Goal: Information Seeking & Learning: Learn about a topic

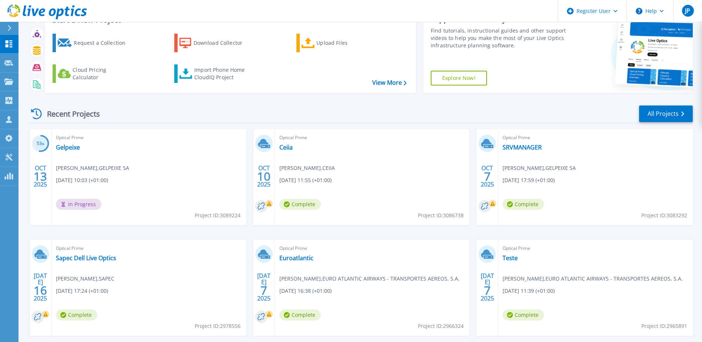
scroll to position [31, 0]
click at [526, 147] on link "SRVMANAGER" at bounding box center [522, 147] width 39 height 7
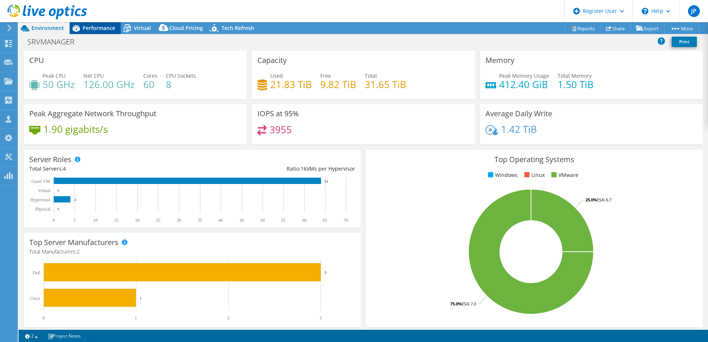
click at [104, 30] on span "Performance" at bounding box center [99, 27] width 33 height 7
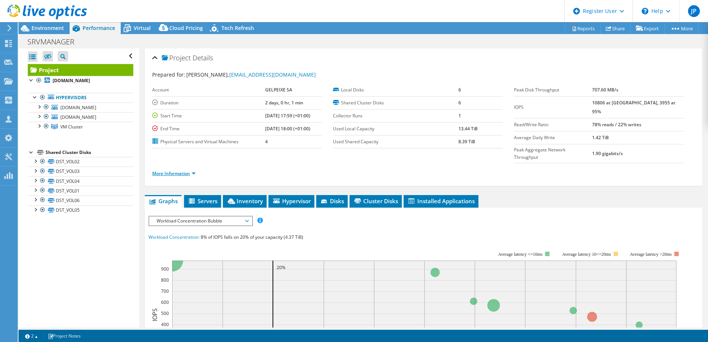
click at [190, 170] on link "More Information" at bounding box center [173, 173] width 43 height 6
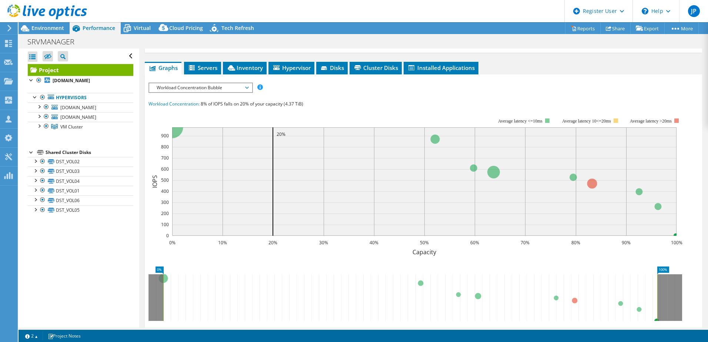
scroll to position [259, 0]
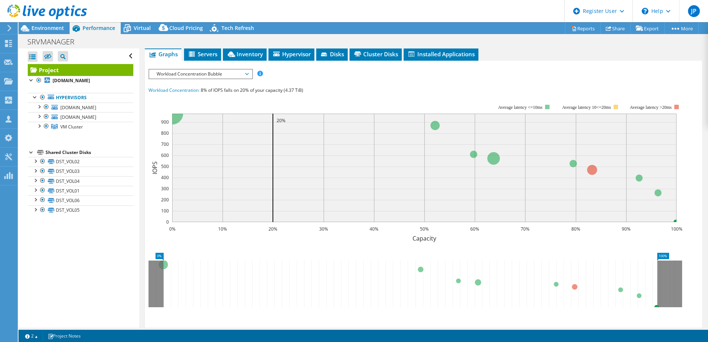
click at [218, 70] on span "Workload Concentration Bubble" at bounding box center [200, 74] width 95 height 9
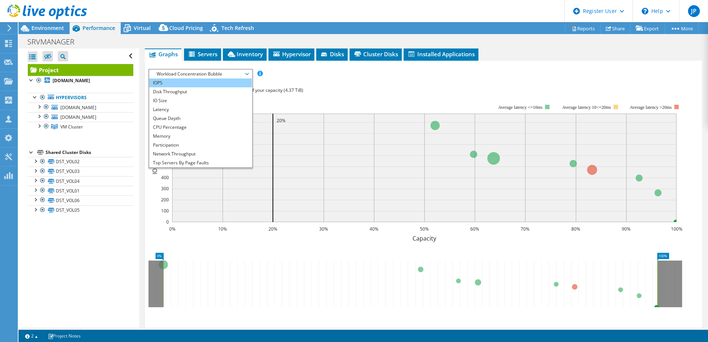
click at [211, 79] on li "IOPS" at bounding box center [200, 83] width 103 height 9
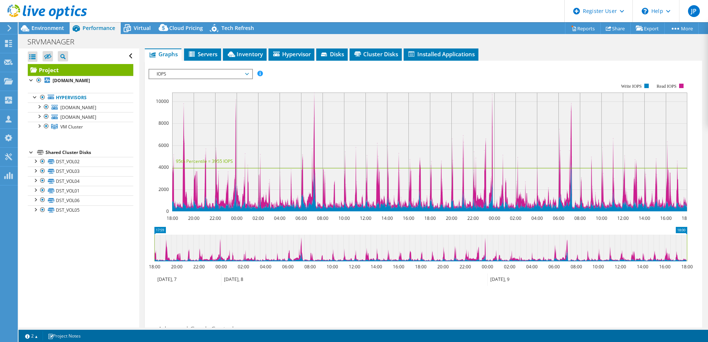
click at [201, 70] on span "IOPS" at bounding box center [200, 74] width 95 height 9
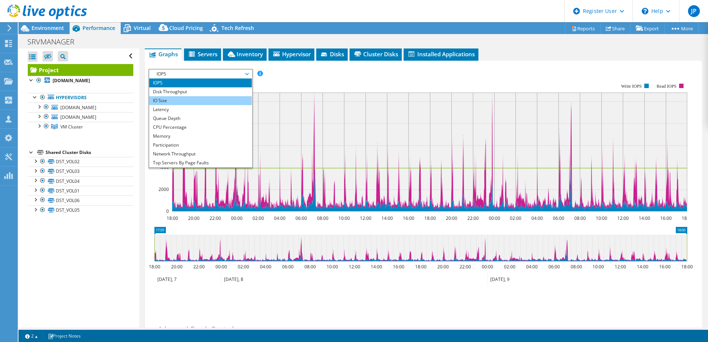
click at [192, 96] on li "IO Size" at bounding box center [200, 100] width 103 height 9
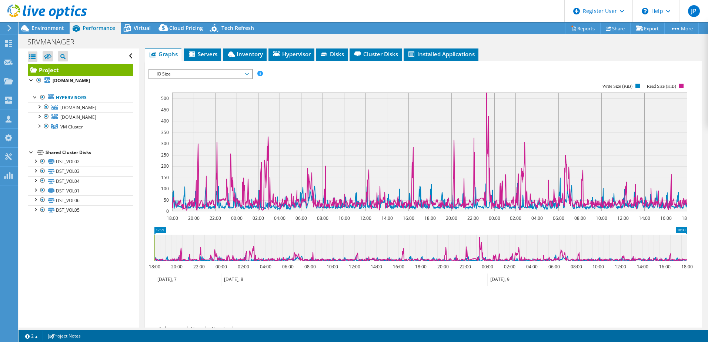
click at [203, 70] on span "IO Size" at bounding box center [200, 74] width 95 height 9
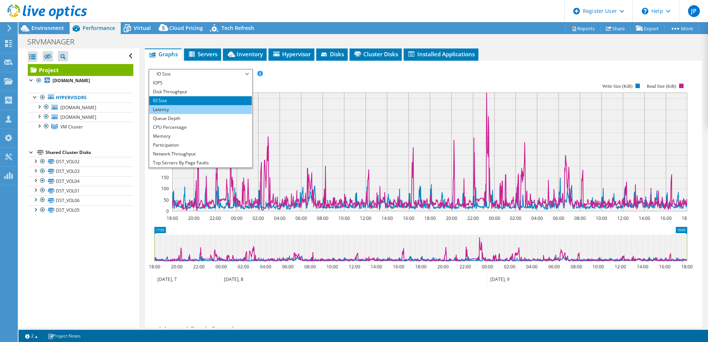
click at [183, 105] on li "Latency" at bounding box center [200, 109] width 103 height 9
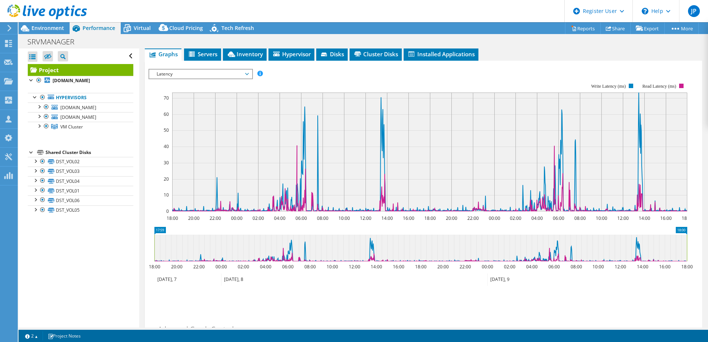
click at [207, 70] on span "Latency" at bounding box center [200, 74] width 95 height 9
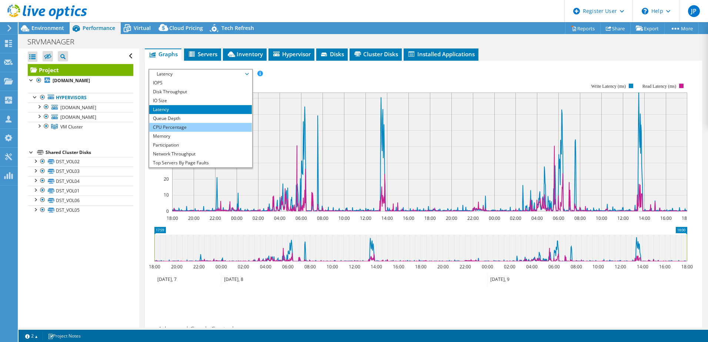
click at [198, 123] on li "CPU Percentage" at bounding box center [200, 127] width 103 height 9
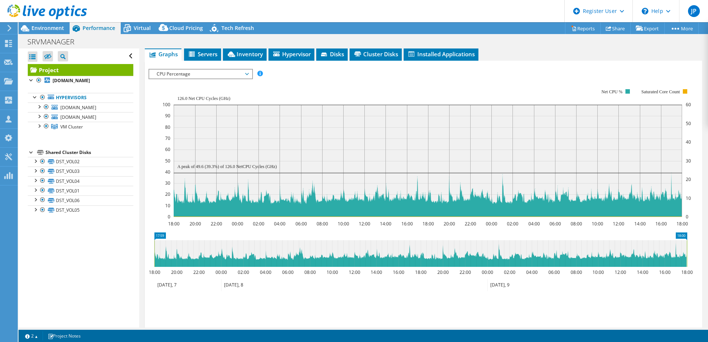
click at [194, 70] on span "CPU Percentage" at bounding box center [200, 74] width 95 height 9
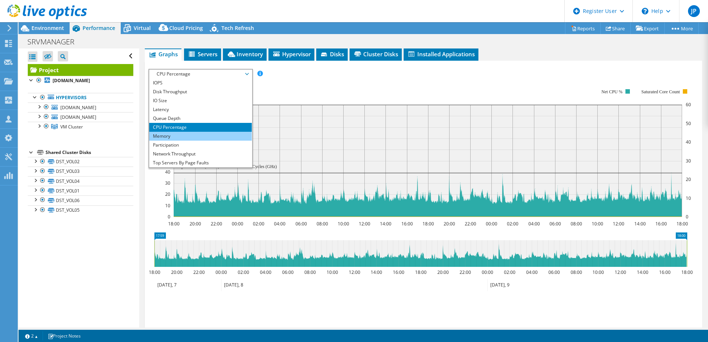
click at [171, 132] on li "Memory" at bounding box center [200, 136] width 103 height 9
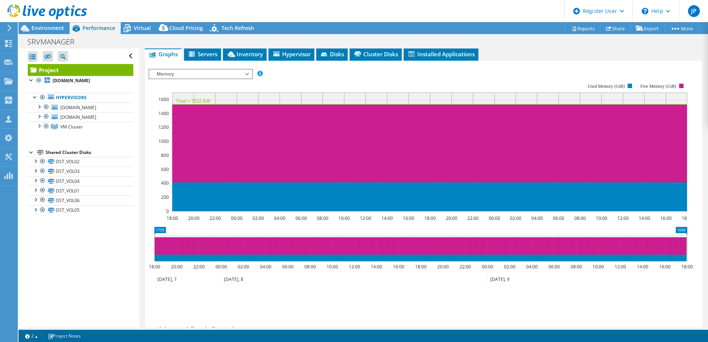
click at [214, 70] on span "Memory" at bounding box center [200, 74] width 95 height 9
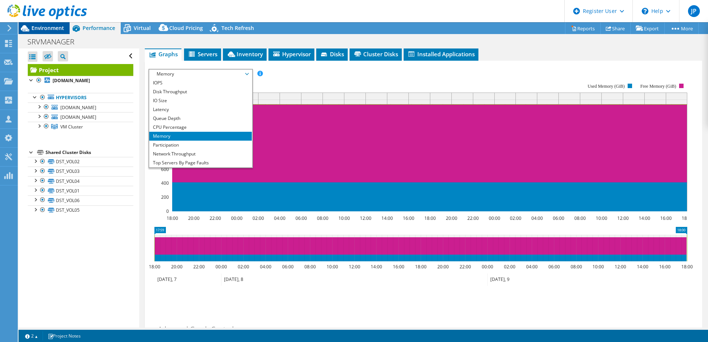
click at [42, 26] on span "Environment" at bounding box center [47, 27] width 33 height 7
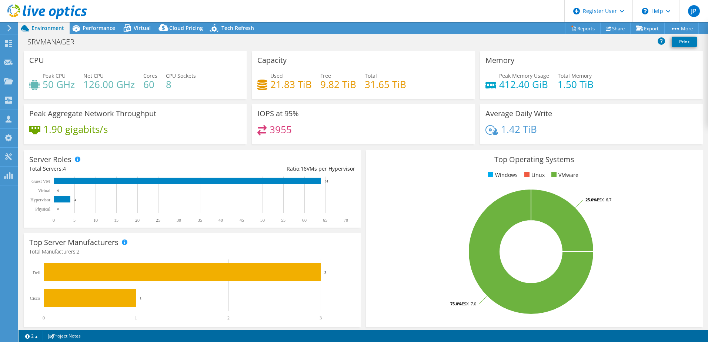
click at [38, 10] on use at bounding box center [47, 11] width 80 height 15
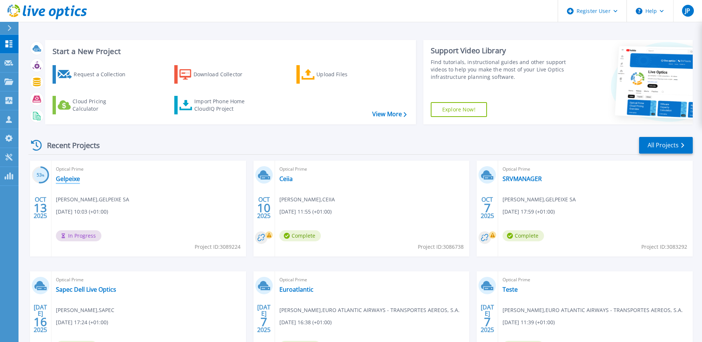
click at [71, 179] on link "Gelpeixe" at bounding box center [68, 178] width 24 height 7
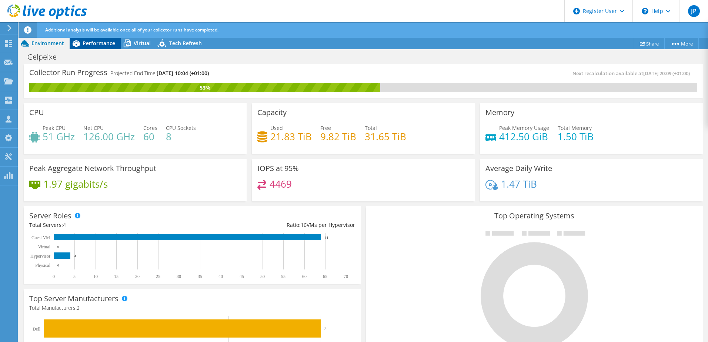
click at [104, 44] on span "Performance" at bounding box center [99, 43] width 33 height 7
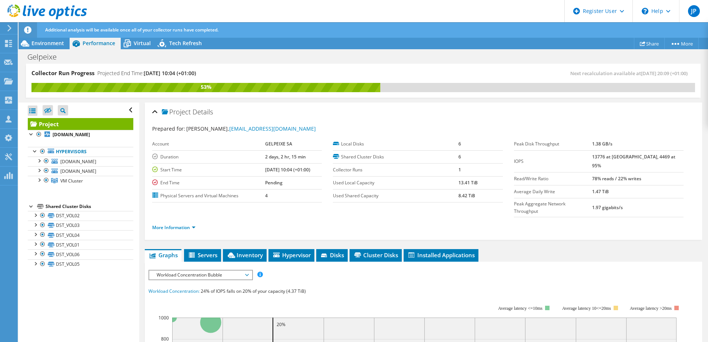
click at [219, 271] on span "Workload Concentration Bubble" at bounding box center [200, 275] width 95 height 9
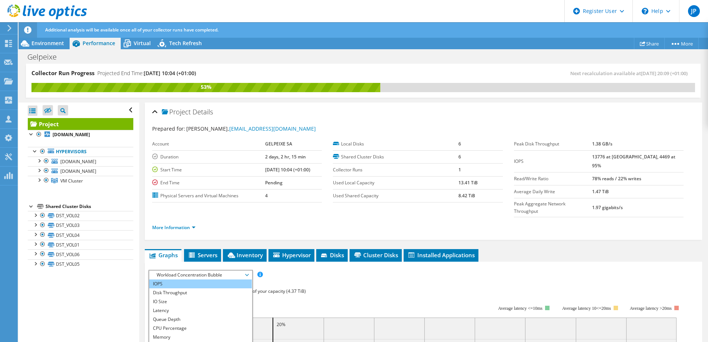
click at [204, 280] on li "IOPS" at bounding box center [200, 284] width 103 height 9
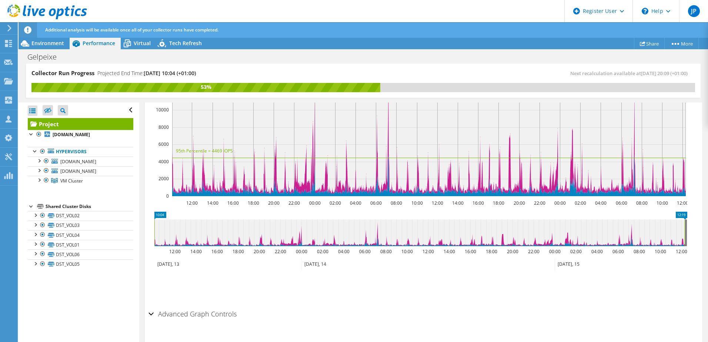
scroll to position [179, 0]
